Goal: Task Accomplishment & Management: Use online tool/utility

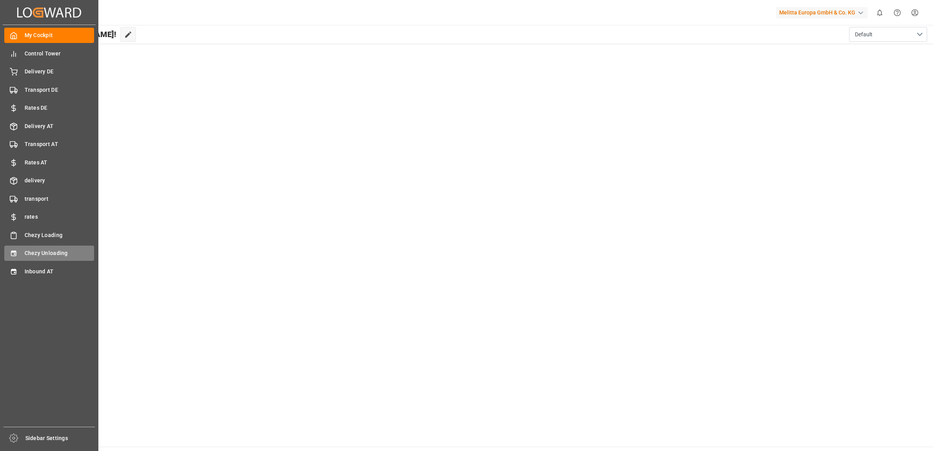
click at [38, 247] on div "Chezy Unloading Chezy Unloading" at bounding box center [49, 253] width 90 height 15
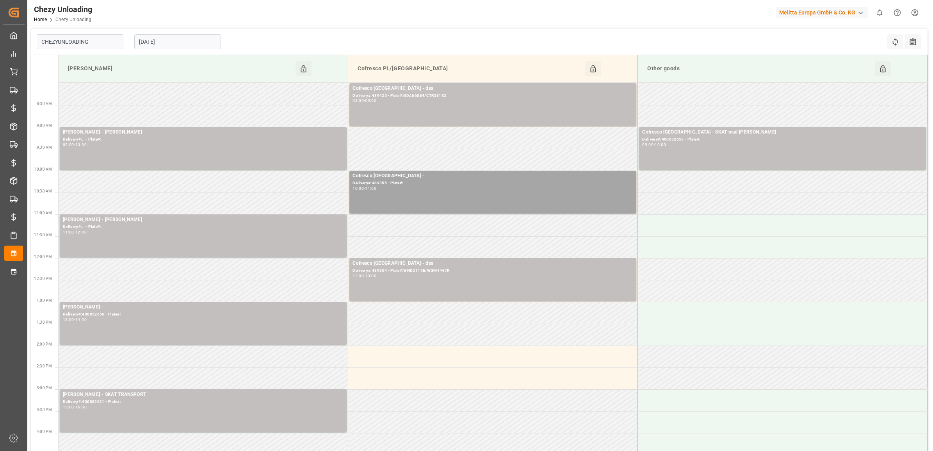
type input "Chezy Unloading"
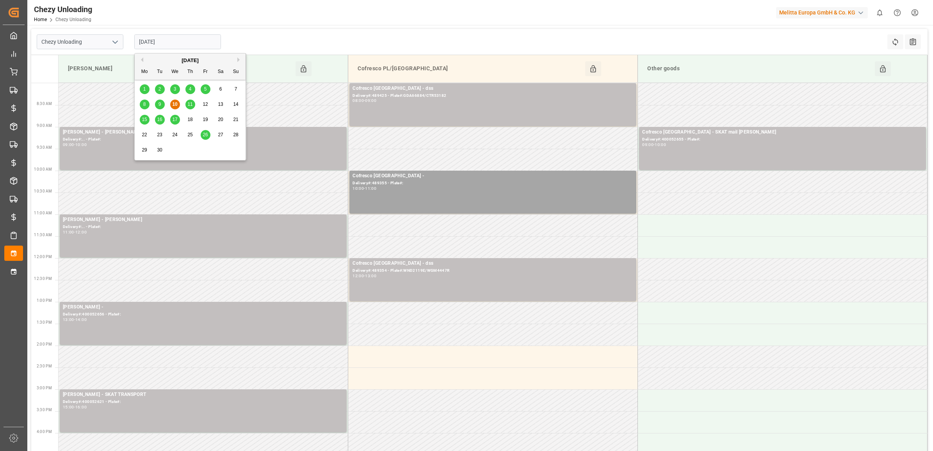
click at [178, 40] on input "[DATE]" at bounding box center [177, 41] width 87 height 15
click at [191, 107] on span "11" at bounding box center [189, 104] width 5 height 5
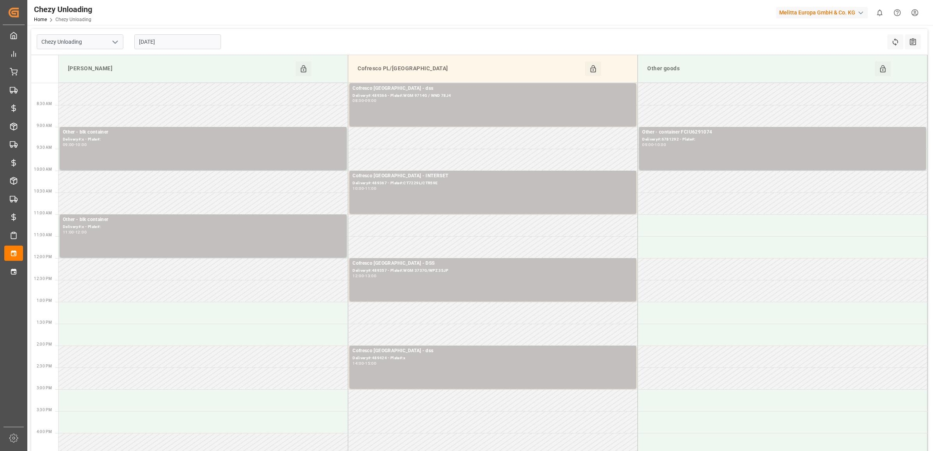
click at [188, 44] on input "[DATE]" at bounding box center [177, 41] width 87 height 15
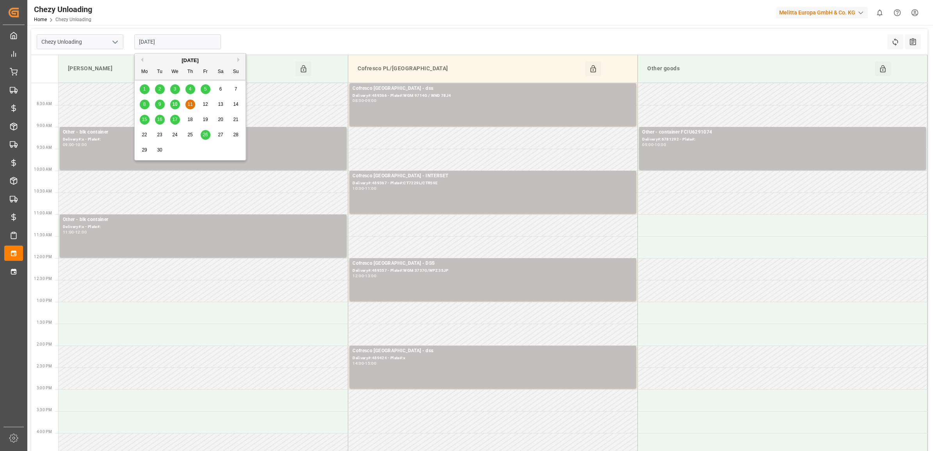
click at [205, 104] on span "12" at bounding box center [205, 104] width 5 height 5
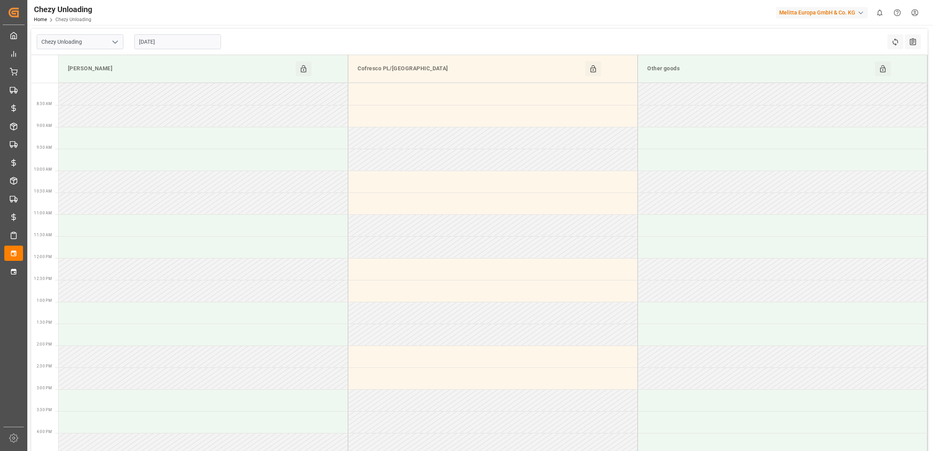
click at [189, 43] on input "[DATE]" at bounding box center [177, 41] width 87 height 15
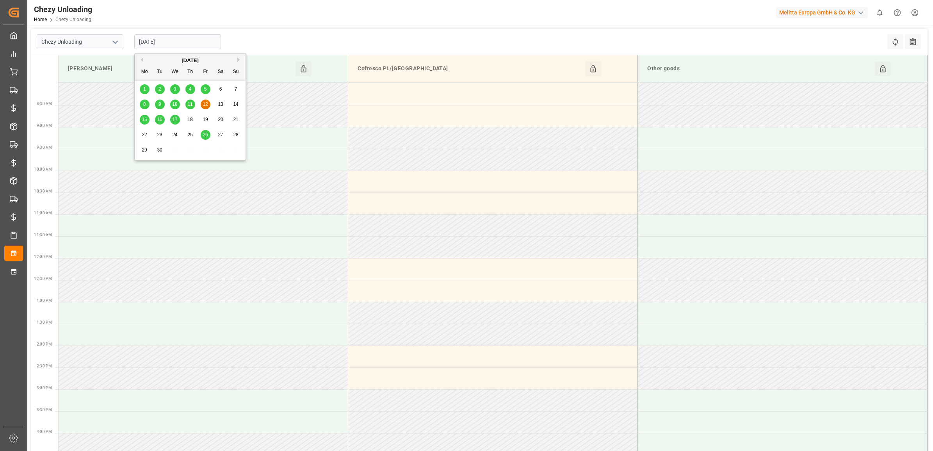
click at [146, 121] on span "15" at bounding box center [144, 119] width 5 height 5
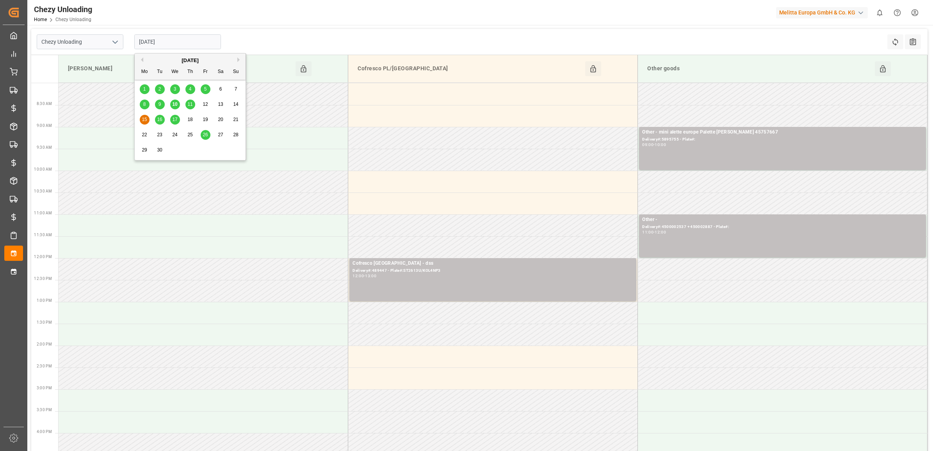
click at [160, 42] on input "[DATE]" at bounding box center [177, 41] width 87 height 15
click at [159, 117] on span "16" at bounding box center [159, 119] width 5 height 5
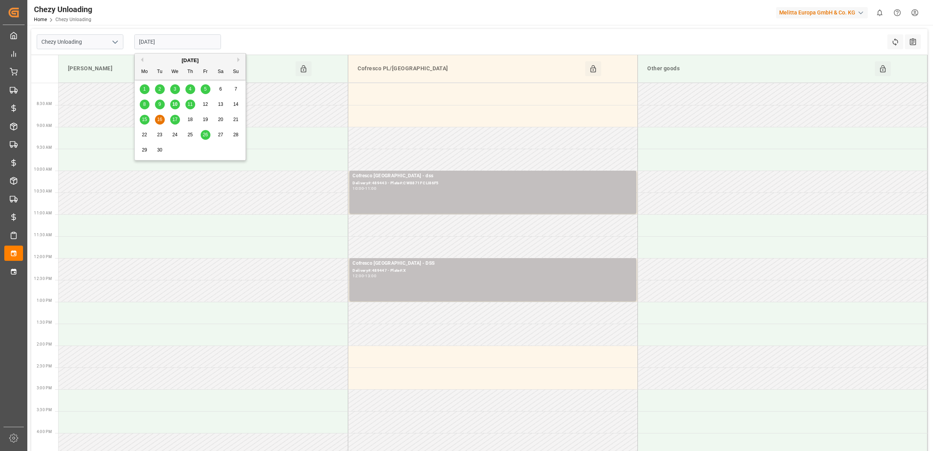
click at [160, 38] on input "[DATE]" at bounding box center [177, 41] width 87 height 15
click at [176, 120] on span "17" at bounding box center [174, 119] width 5 height 5
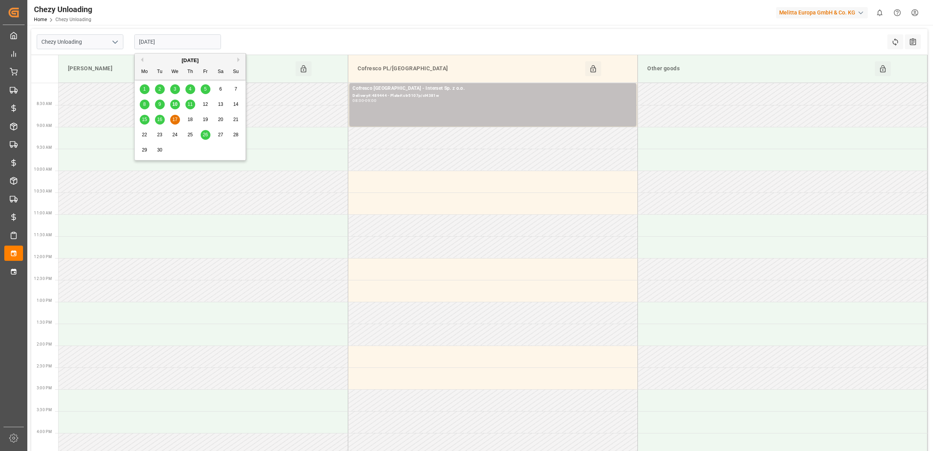
click at [175, 44] on input "[DATE]" at bounding box center [177, 41] width 87 height 15
click at [145, 118] on span "15" at bounding box center [144, 119] width 5 height 5
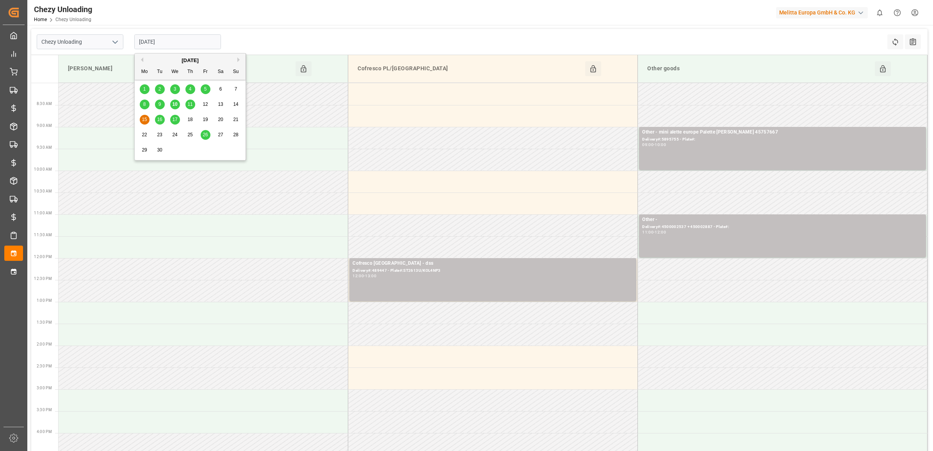
click at [174, 41] on input "[DATE]" at bounding box center [177, 41] width 87 height 15
click at [151, 103] on div "8 9 10 11 12 13 14" at bounding box center [190, 104] width 107 height 15
click at [148, 104] on div "8" at bounding box center [145, 104] width 10 height 9
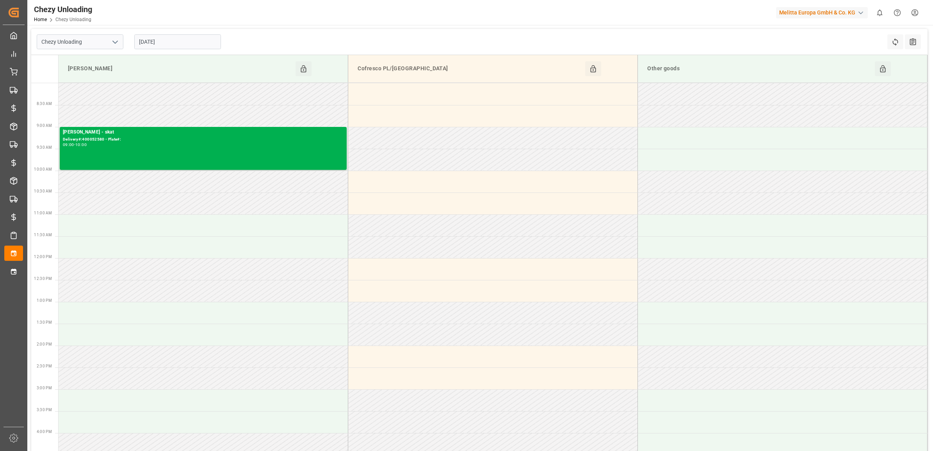
click at [163, 44] on input "[DATE]" at bounding box center [177, 41] width 87 height 15
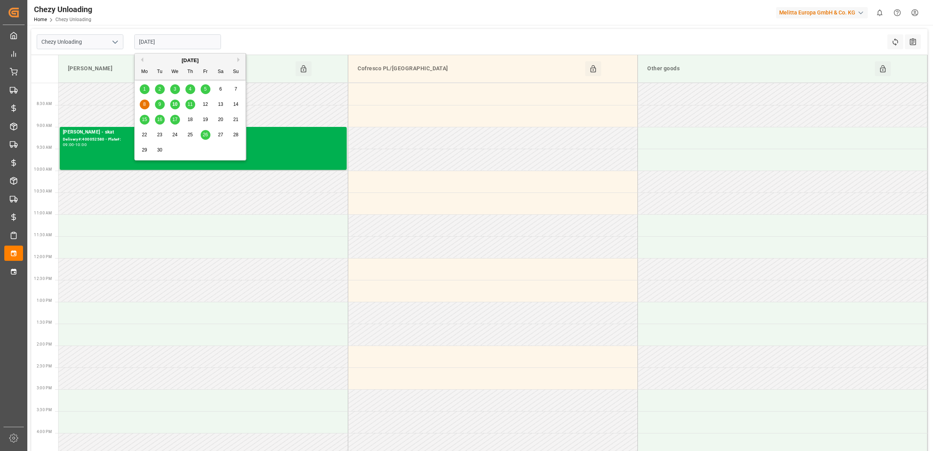
click at [159, 103] on span "9" at bounding box center [160, 104] width 3 height 5
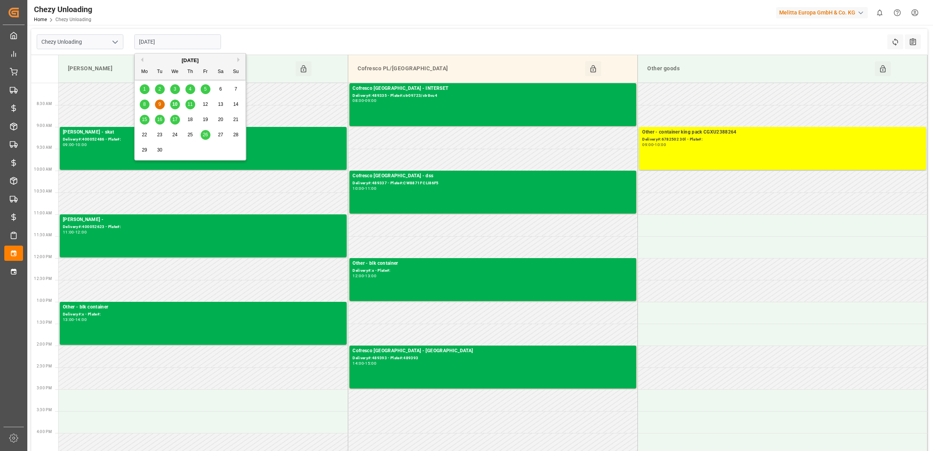
click at [172, 37] on input "[DATE]" at bounding box center [177, 41] width 87 height 15
click at [171, 104] on div "10" at bounding box center [175, 104] width 10 height 9
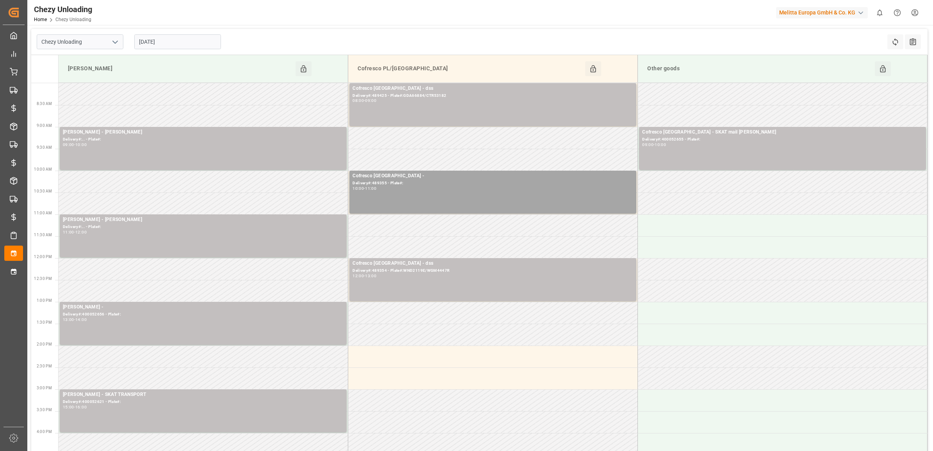
click at [189, 46] on input "[DATE]" at bounding box center [177, 41] width 87 height 15
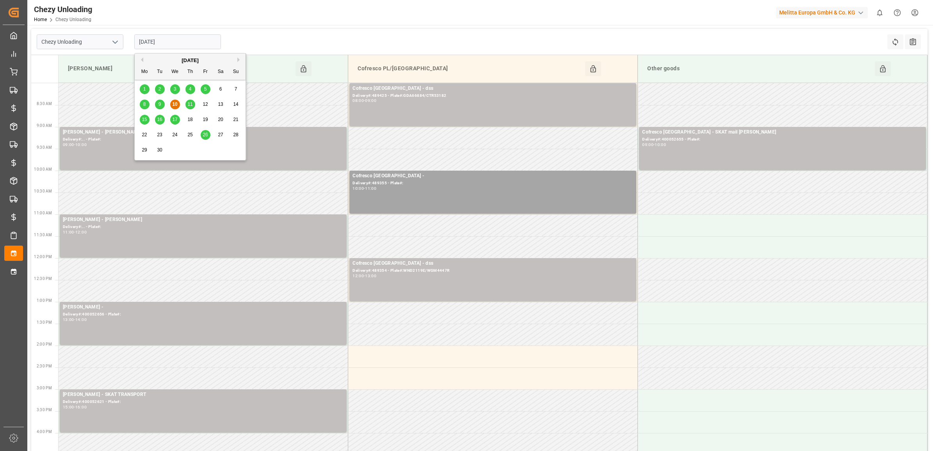
click at [190, 106] on span "11" at bounding box center [189, 104] width 5 height 5
type input "[DATE]"
